Goal: Task Accomplishment & Management: Use online tool/utility

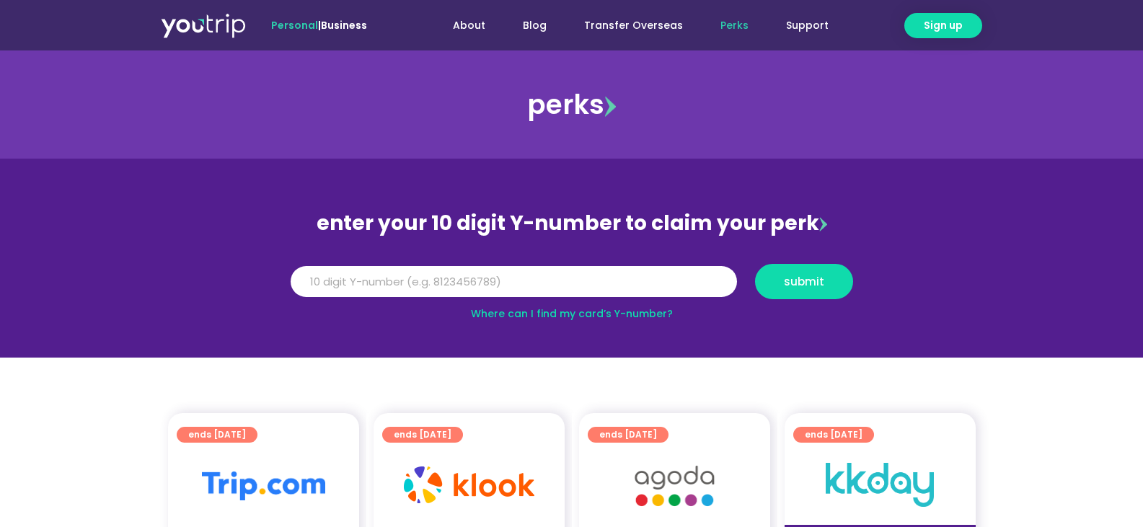
click at [642, 311] on link "Where can I find my card’s Y-number?" at bounding box center [572, 314] width 202 height 14
click at [454, 286] on input "Y Number" at bounding box center [514, 282] width 446 height 32
click at [589, 312] on link "Where can I find my card’s Y-number?" at bounding box center [572, 314] width 202 height 14
click at [343, 286] on input "Y Number" at bounding box center [514, 282] width 446 height 32
click at [421, 279] on input "Y Number" at bounding box center [514, 282] width 446 height 32
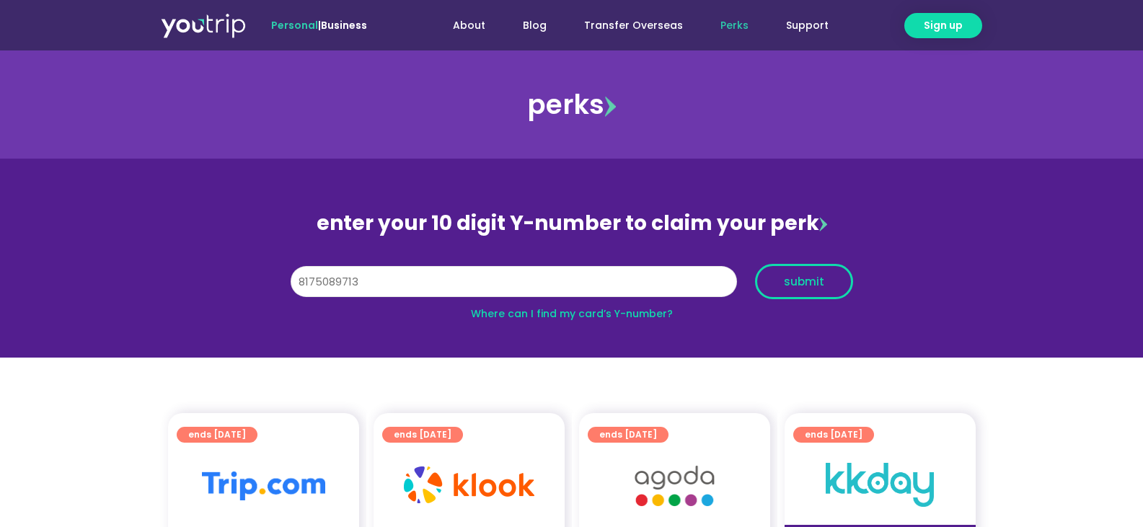
type input "8175089713"
click at [777, 273] on button "submit" at bounding box center [804, 281] width 98 height 35
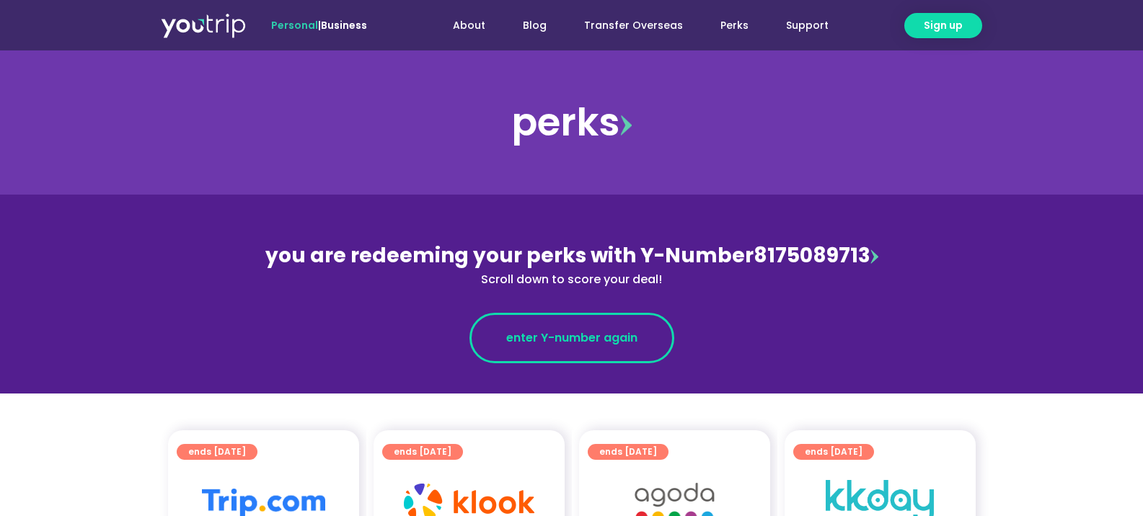
click at [591, 351] on link "enter Y-number again" at bounding box center [572, 338] width 205 height 50
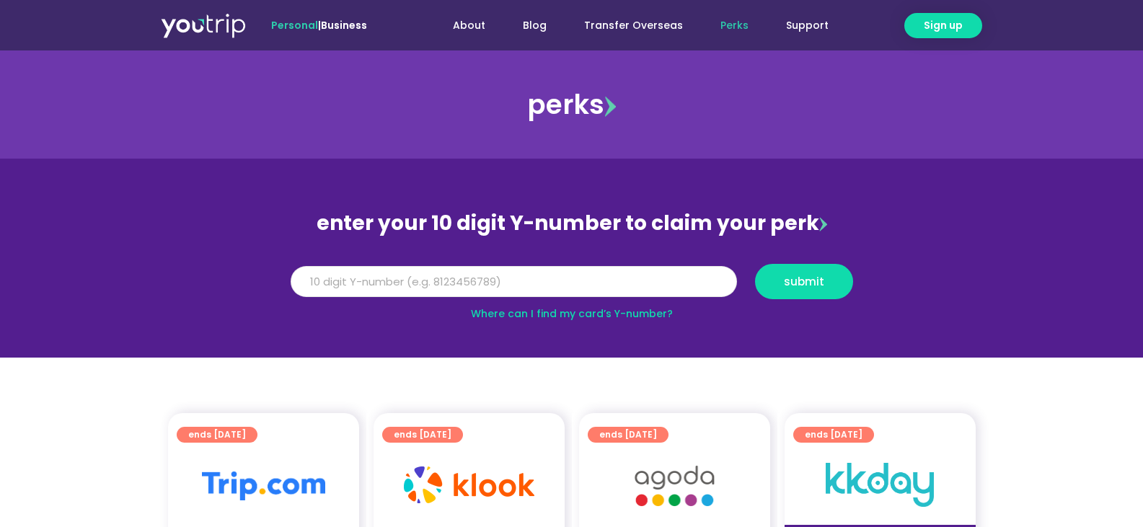
click at [382, 278] on input "Y Number" at bounding box center [514, 282] width 446 height 32
type input "7"
click at [308, 280] on input "8175089713" at bounding box center [514, 282] width 446 height 32
type input "8175089713"
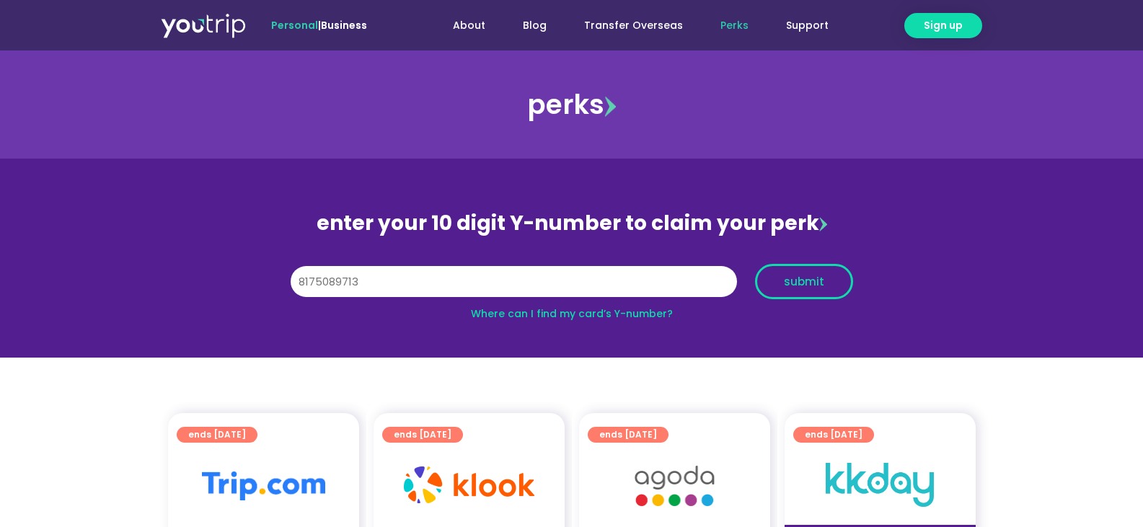
click at [816, 272] on button "submit" at bounding box center [804, 281] width 98 height 35
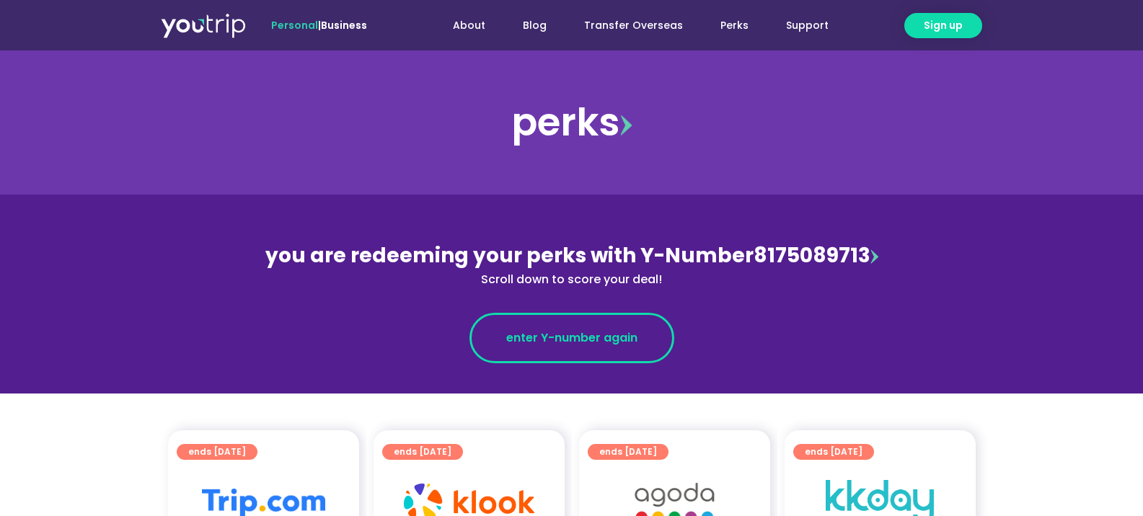
click at [575, 343] on span "enter Y-number again" at bounding box center [571, 338] width 131 height 17
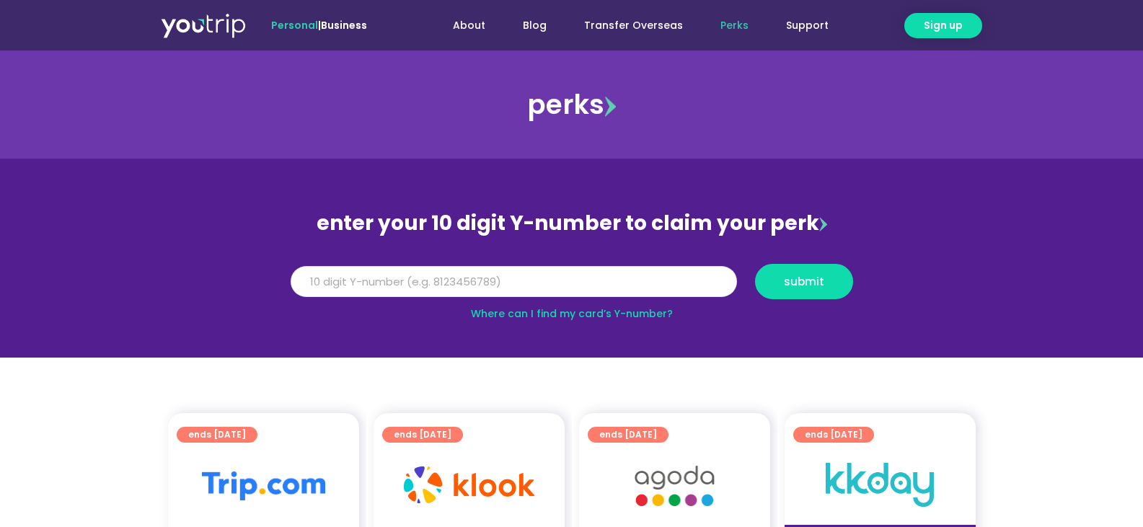
paste input "8175089713"
type input "8175089713"
click at [828, 274] on button "submit" at bounding box center [804, 281] width 98 height 35
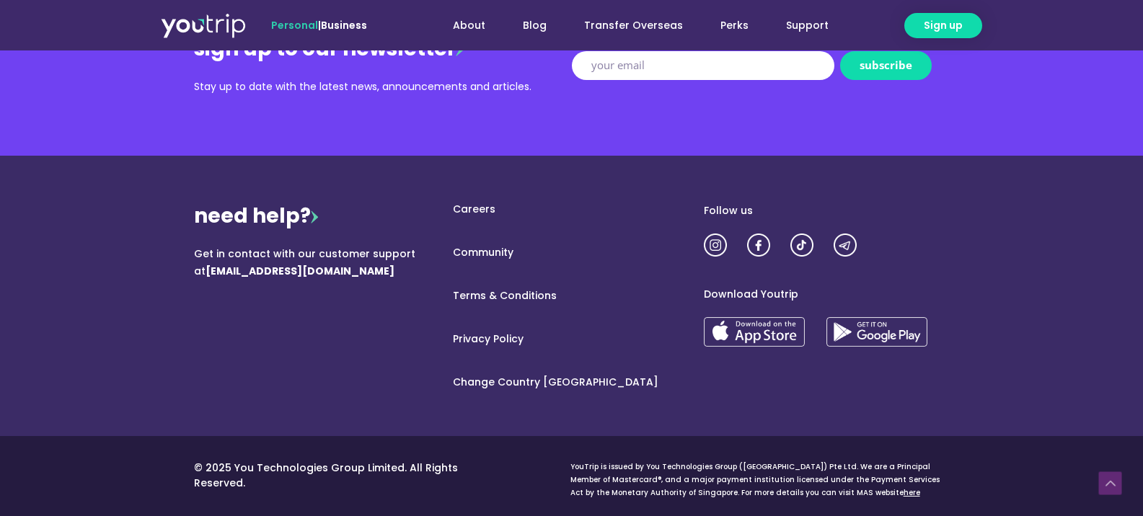
scroll to position [1828, 0]
